Goal: Find contact information: Find contact information

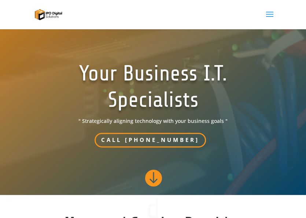
click at [269, 12] on span at bounding box center [270, 19] width 12 height 21
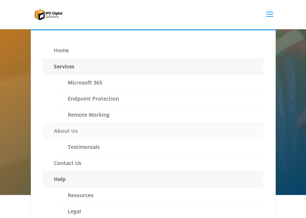
click at [94, 132] on link "About Us" at bounding box center [153, 131] width 220 height 16
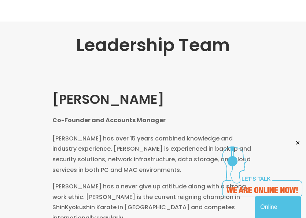
scroll to position [505, 0]
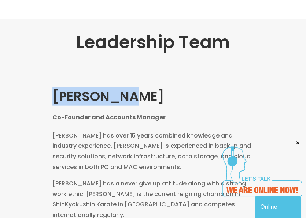
drag, startPoint x: 139, startPoint y: 96, endPoint x: 56, endPoint y: 95, distance: 83.5
click at [56, 95] on h2 "[PERSON_NAME] Co-Founder and Accounts Manager" at bounding box center [152, 109] width 201 height 43
copy h2 "[PERSON_NAME]"
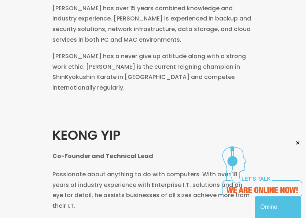
scroll to position [632, 0]
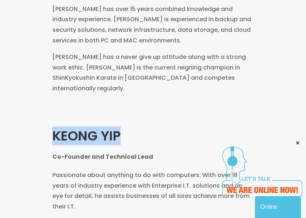
drag, startPoint x: 129, startPoint y: 127, endPoint x: 49, endPoint y: 121, distance: 80.4
click at [49, 121] on div "[PERSON_NAME] Co-Founder and Technical Lead Passionate about anything to do wit…" at bounding box center [153, 193] width 245 height 169
copy h2 "KEONG YIP"
